Goal: Task Accomplishment & Management: Manage account settings

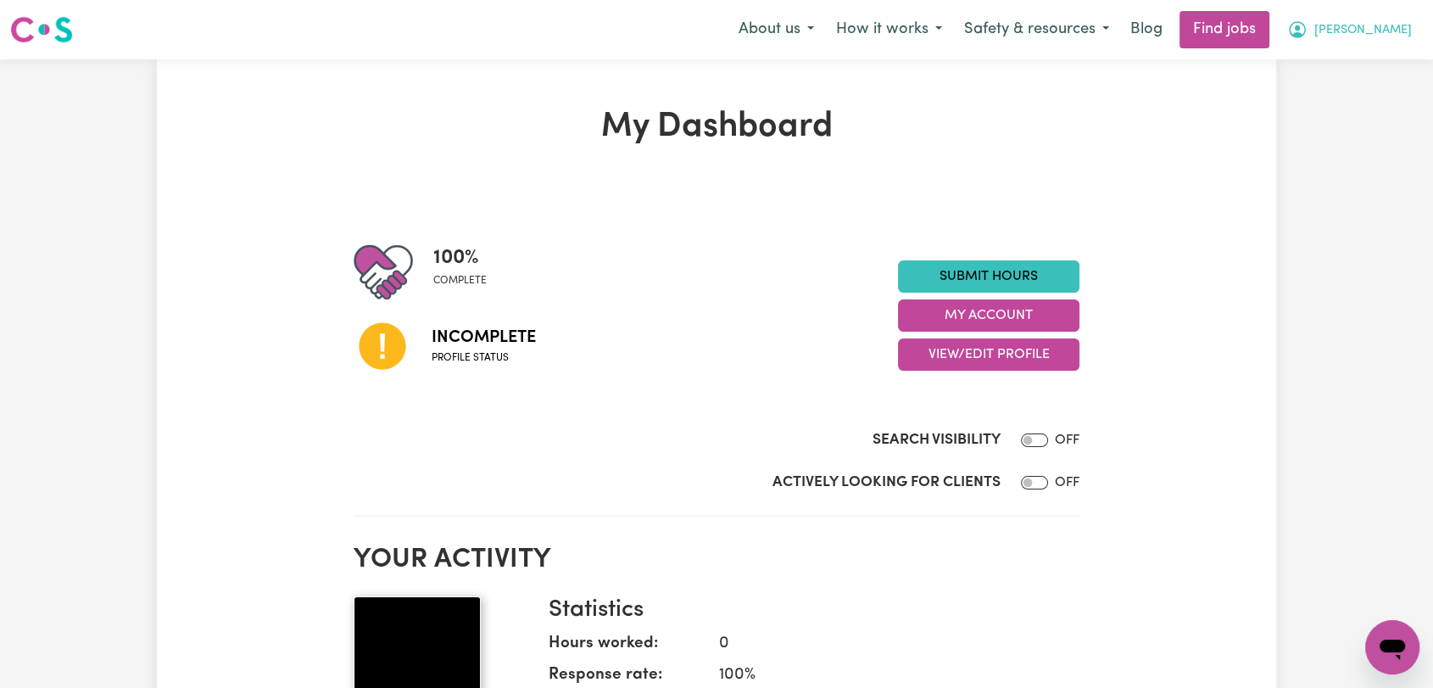
click at [1386, 32] on span "[PERSON_NAME]" at bounding box center [1363, 30] width 98 height 19
click at [1363, 125] on link "Logout" at bounding box center [1355, 130] width 134 height 32
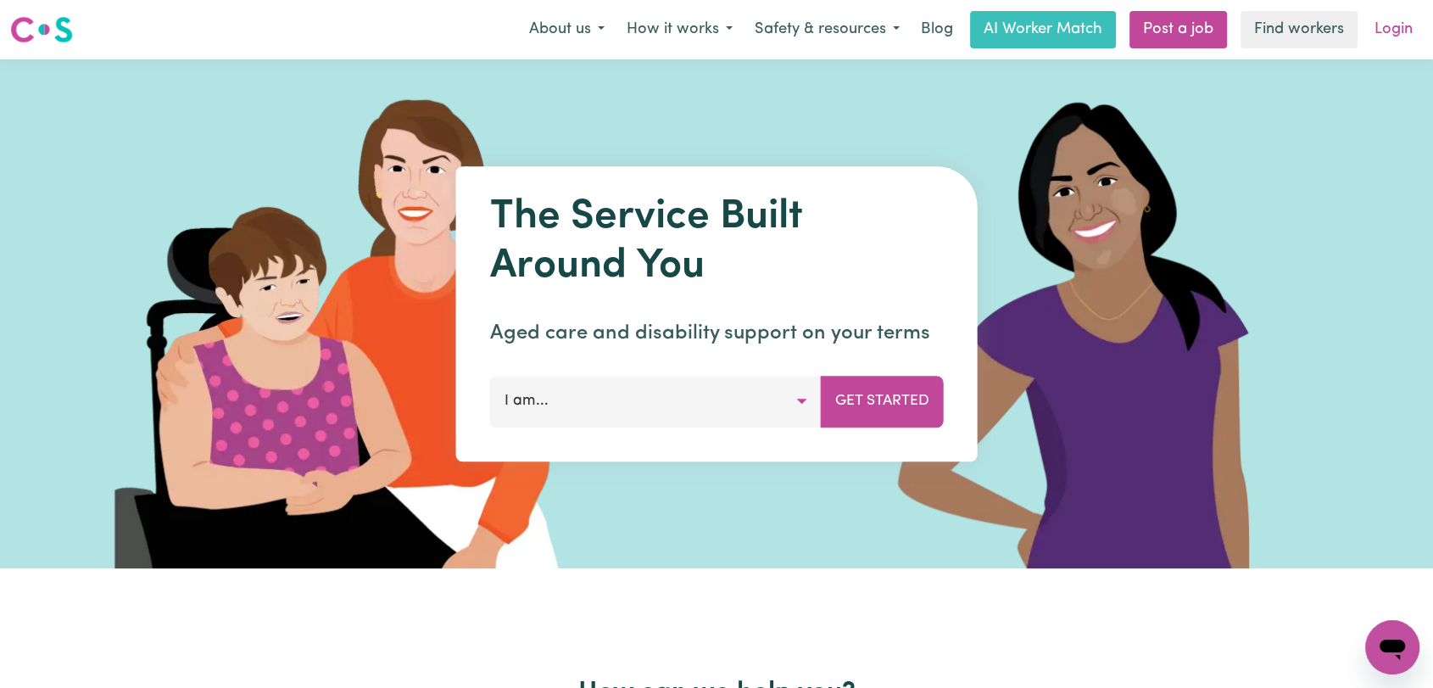
click at [1393, 31] on link "Login" at bounding box center [1393, 29] width 59 height 37
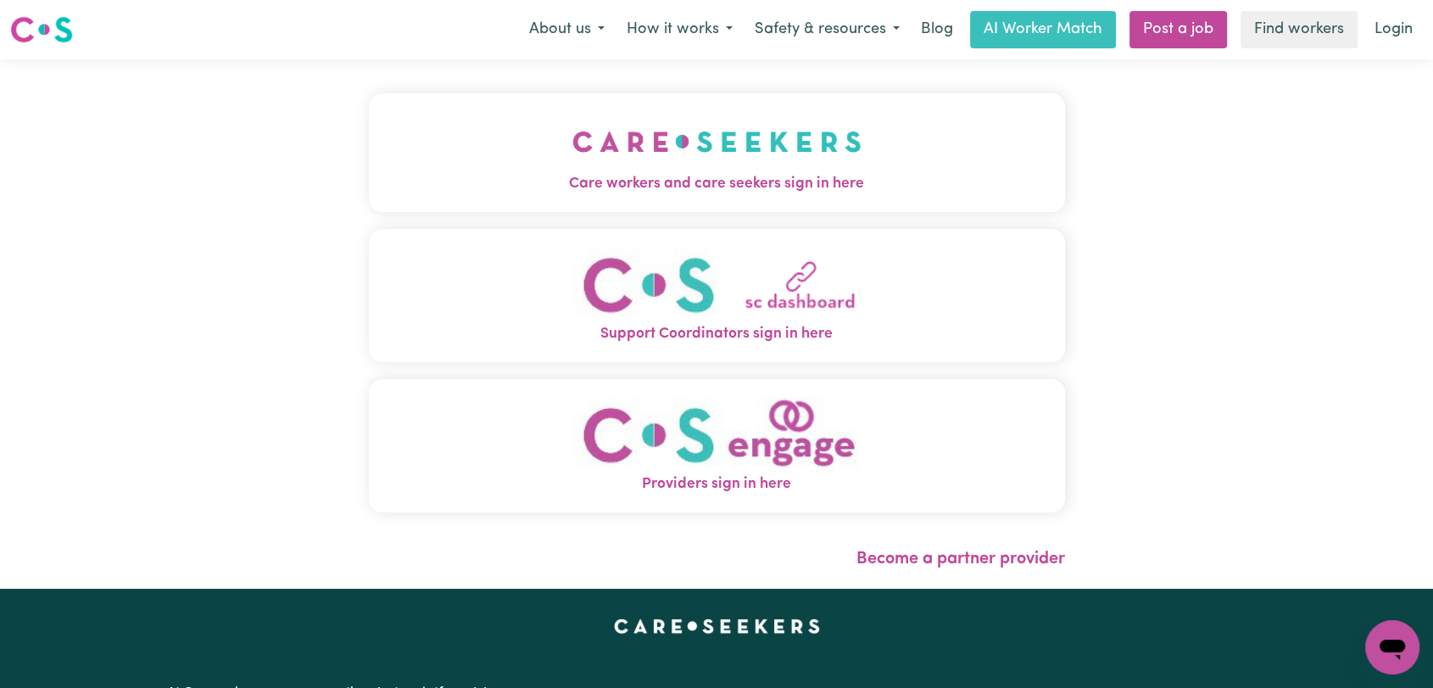
click at [749, 131] on img "Care workers and care seekers sign in here" at bounding box center [716, 141] width 289 height 63
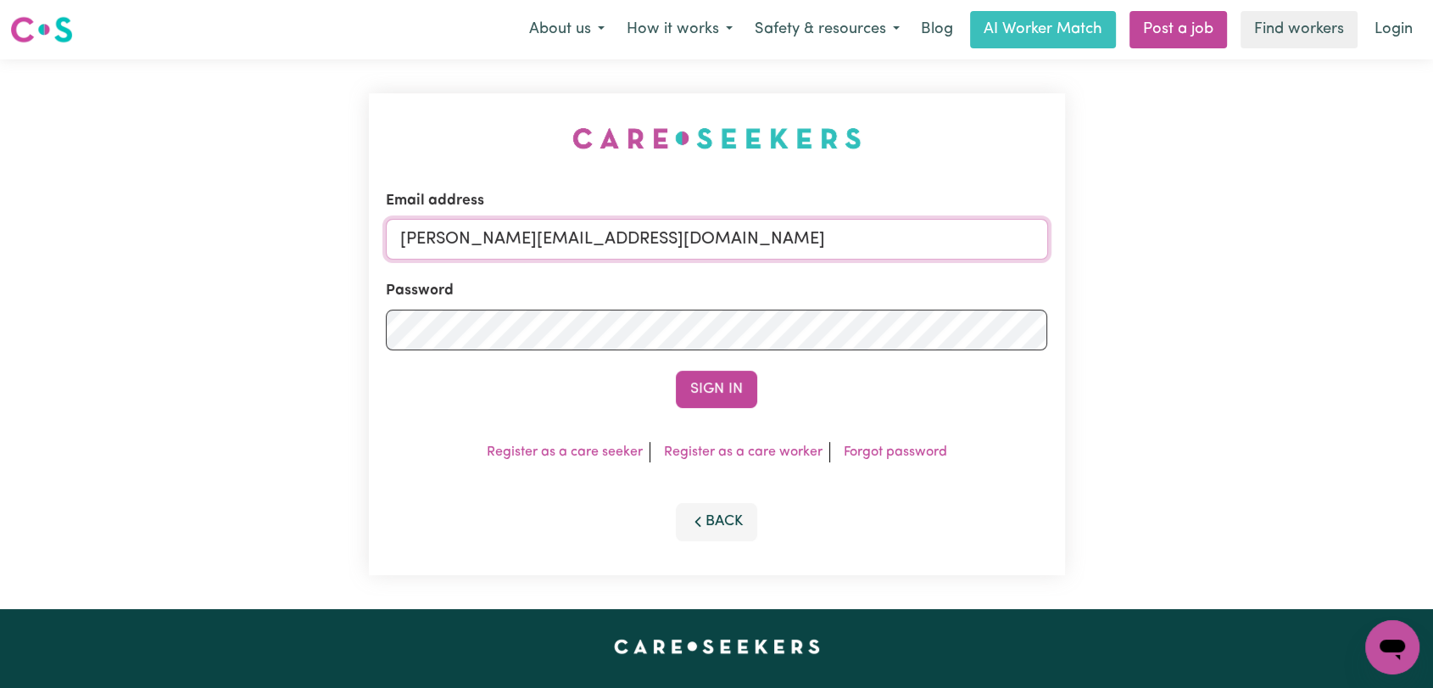
click at [763, 241] on input "toni@careseekers.com.au" at bounding box center [717, 239] width 662 height 41
type input "[EMAIL_ADDRESS][DOMAIN_NAME]"
click at [719, 389] on button "Sign In" at bounding box center [716, 389] width 81 height 37
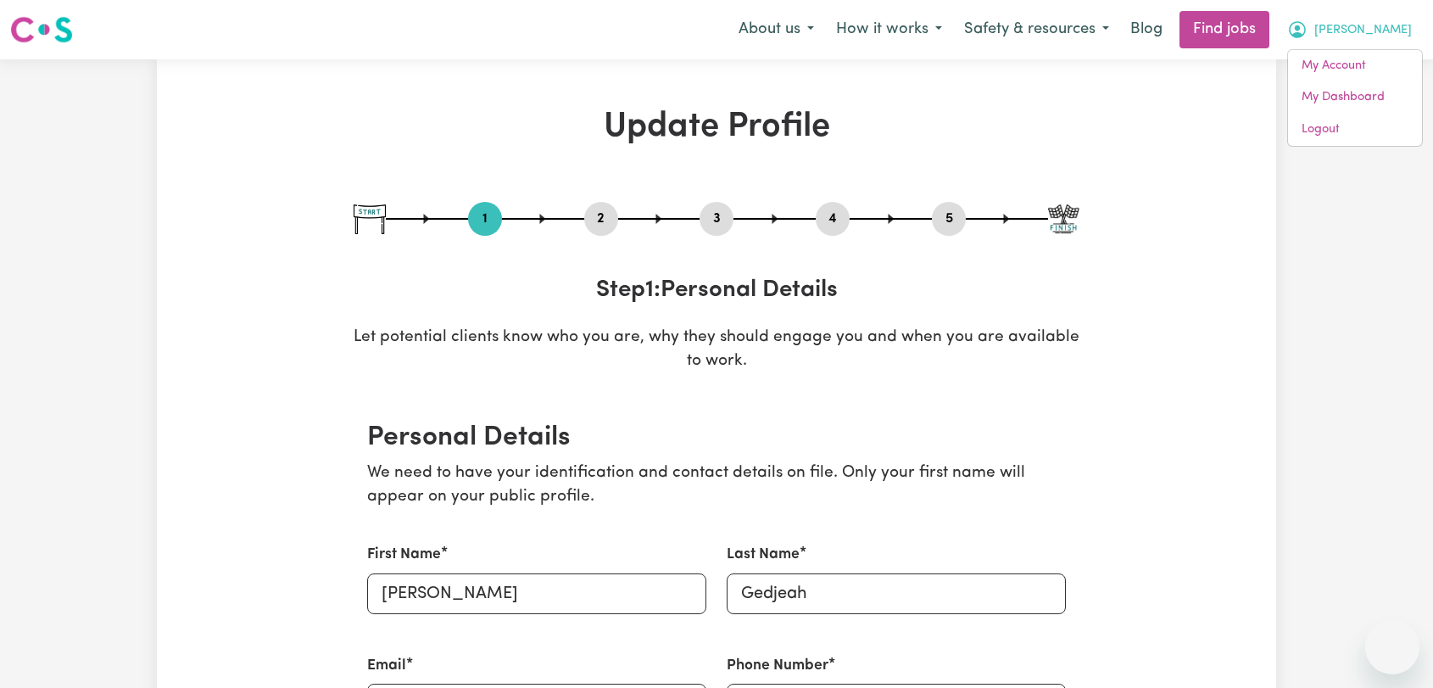
select select "[DEMOGRAPHIC_DATA]"
select select "Australian PR"
select select "Studying a healthcare related degree or qualification"
select select "40"
select select "45"
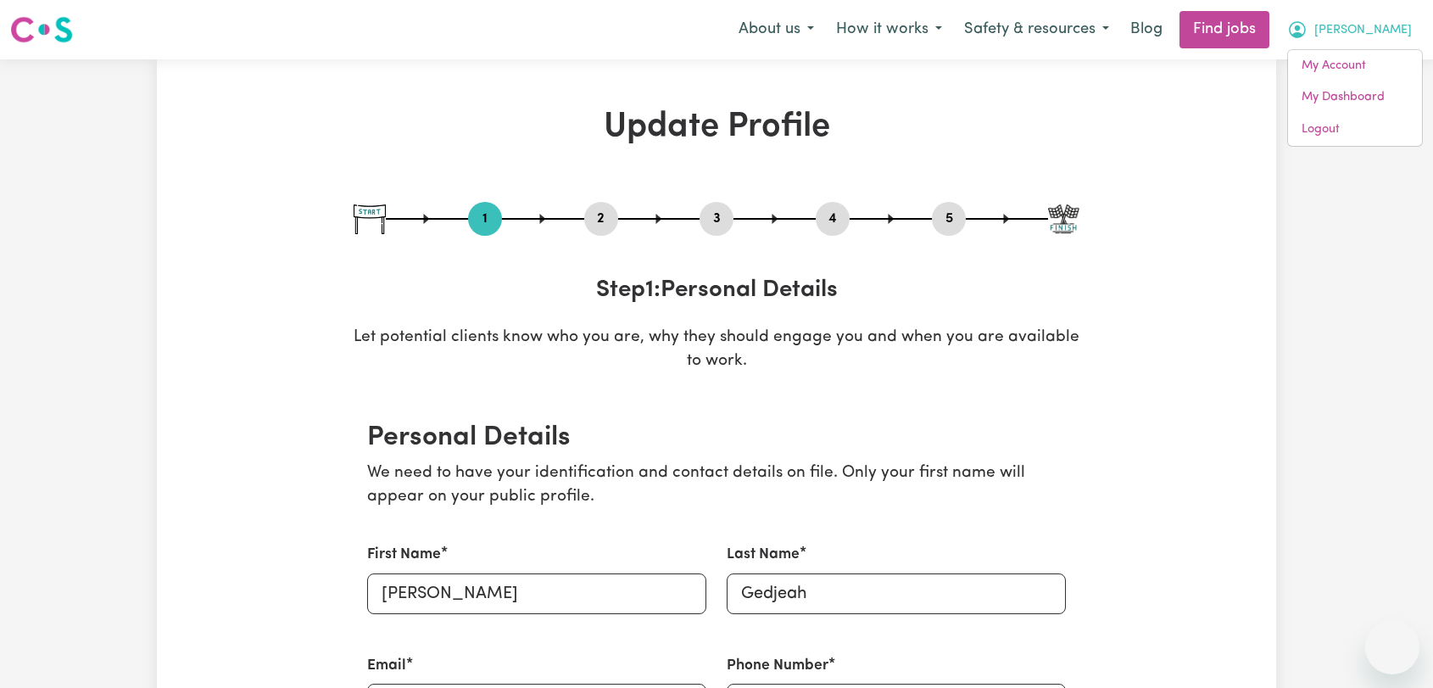
select select "50"
select select "53"
click at [1382, 131] on link "Logout" at bounding box center [1355, 130] width 134 height 32
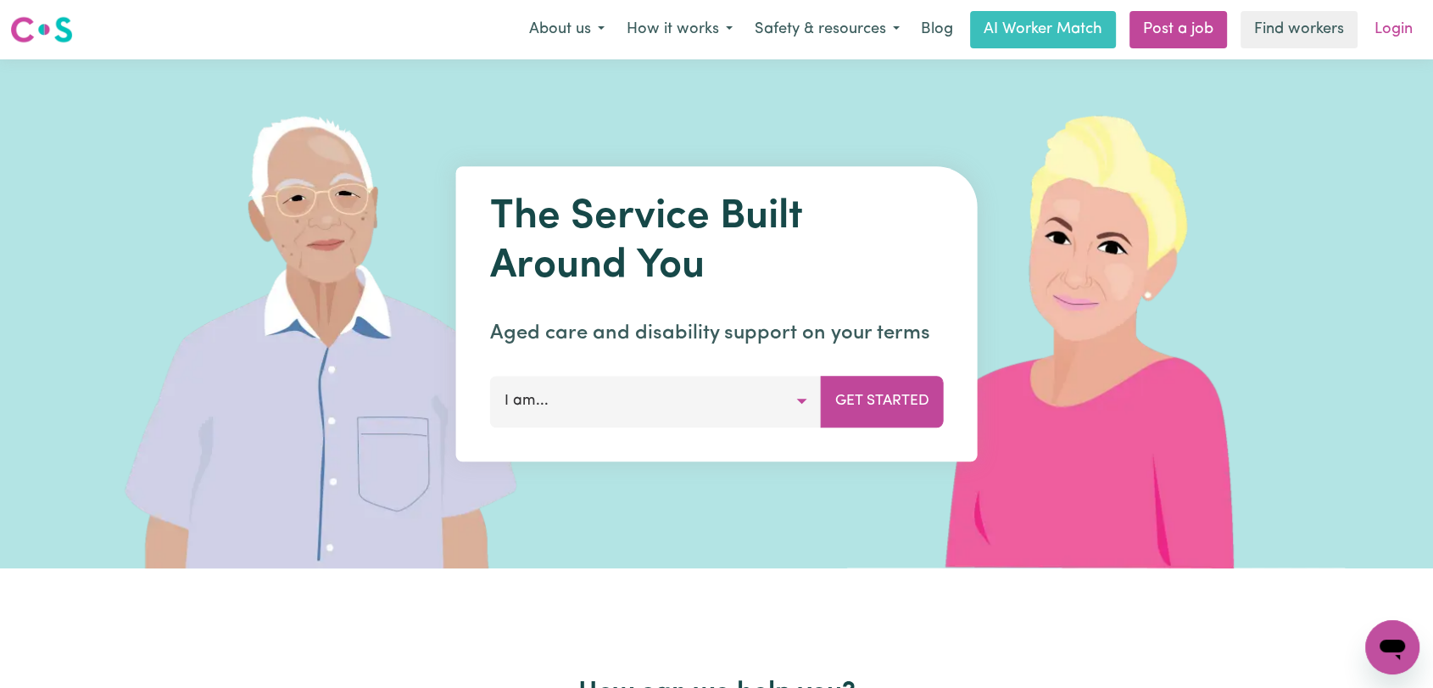
click at [1398, 29] on link "Login" at bounding box center [1393, 29] width 59 height 37
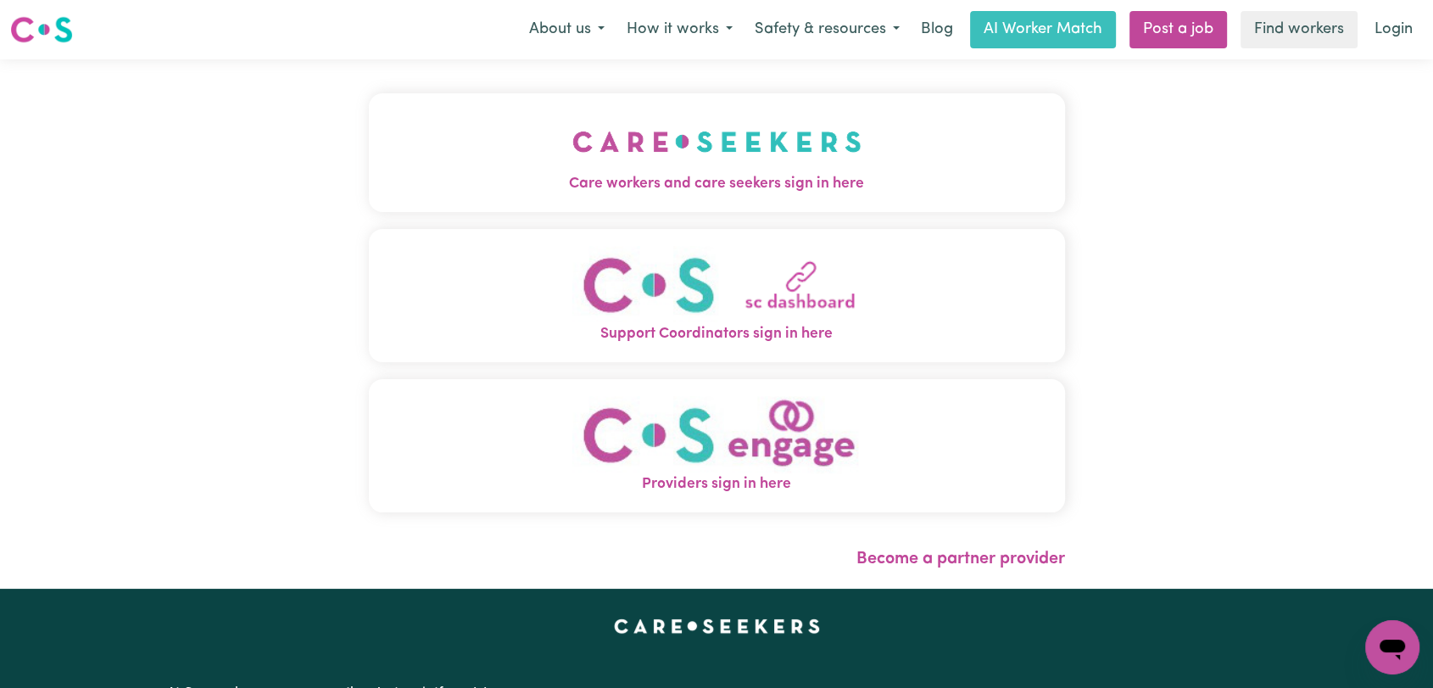
click at [675, 161] on img "Care workers and care seekers sign in here" at bounding box center [716, 141] width 289 height 63
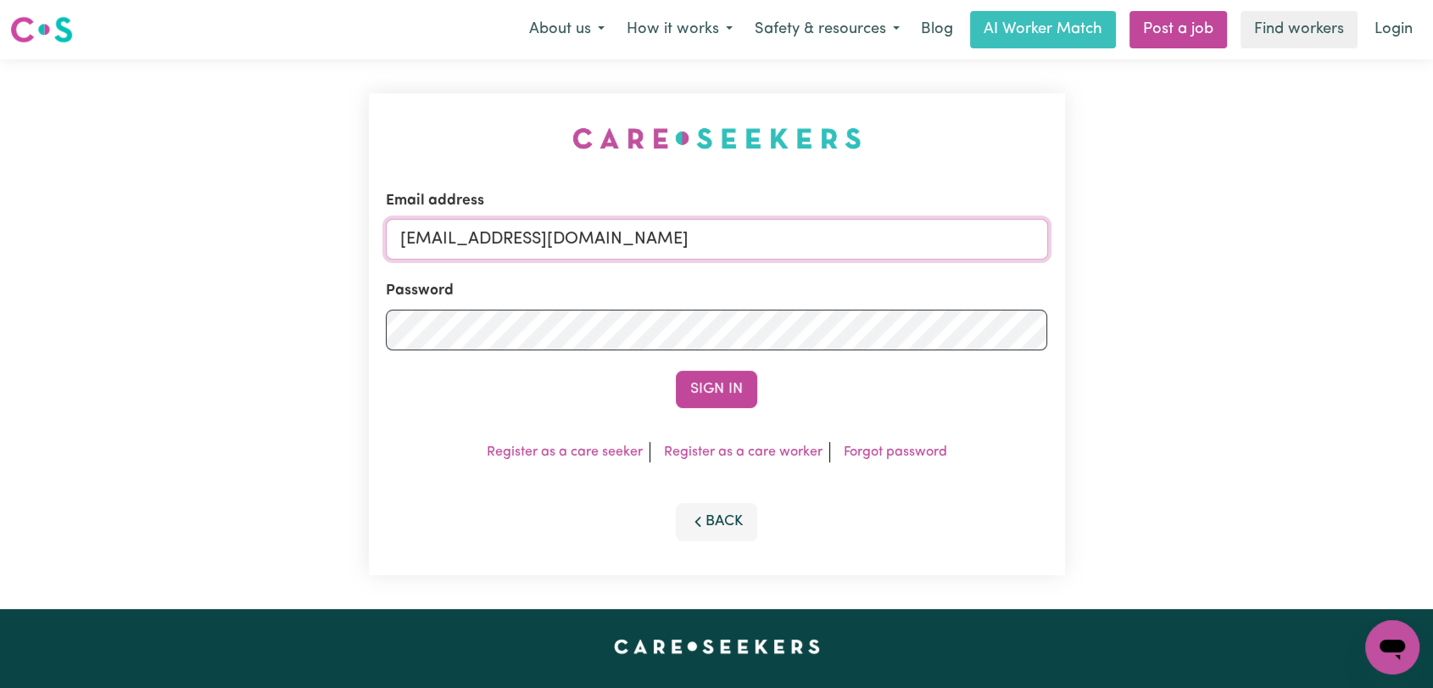
click at [858, 236] on input "[EMAIL_ADDRESS][DOMAIN_NAME]" at bounding box center [717, 239] width 662 height 41
drag, startPoint x: 486, startPoint y: 231, endPoint x: 800, endPoint y: 271, distance: 316.4
click at [800, 271] on form "Email address Superuser~[EMAIL_ADDRESS][DOMAIN_NAME] Password Sign In" at bounding box center [717, 299] width 662 height 218
type input "Superuser~[EMAIL_ADDRESS][DOMAIN_NAME]"
click at [715, 382] on button "Sign In" at bounding box center [716, 389] width 81 height 37
